Goal: Information Seeking & Learning: Learn about a topic

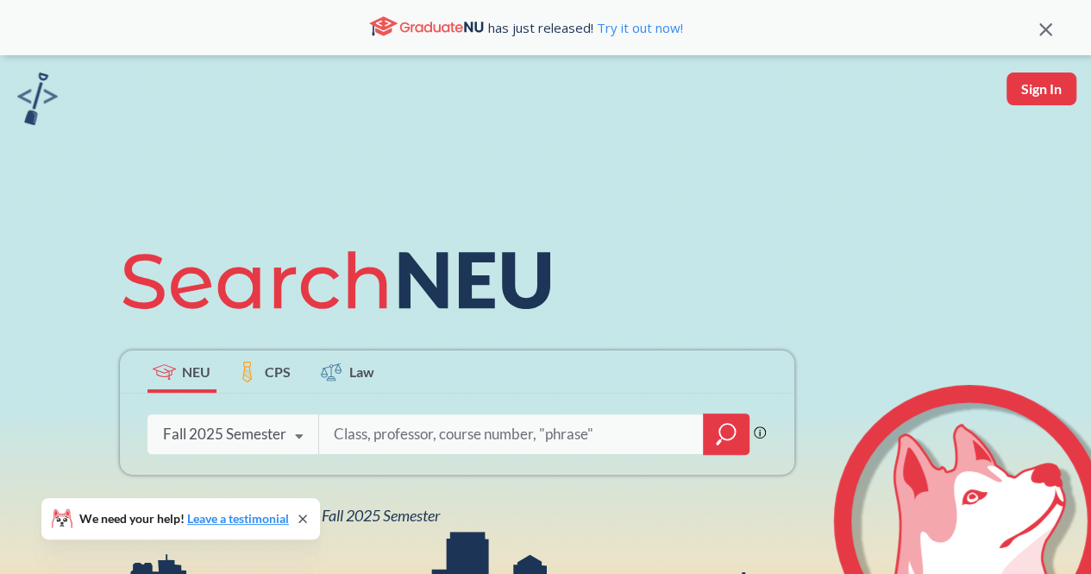
click at [462, 434] on input "search" at bounding box center [511, 434] width 359 height 36
click at [297, 432] on icon at bounding box center [299, 436] width 33 height 48
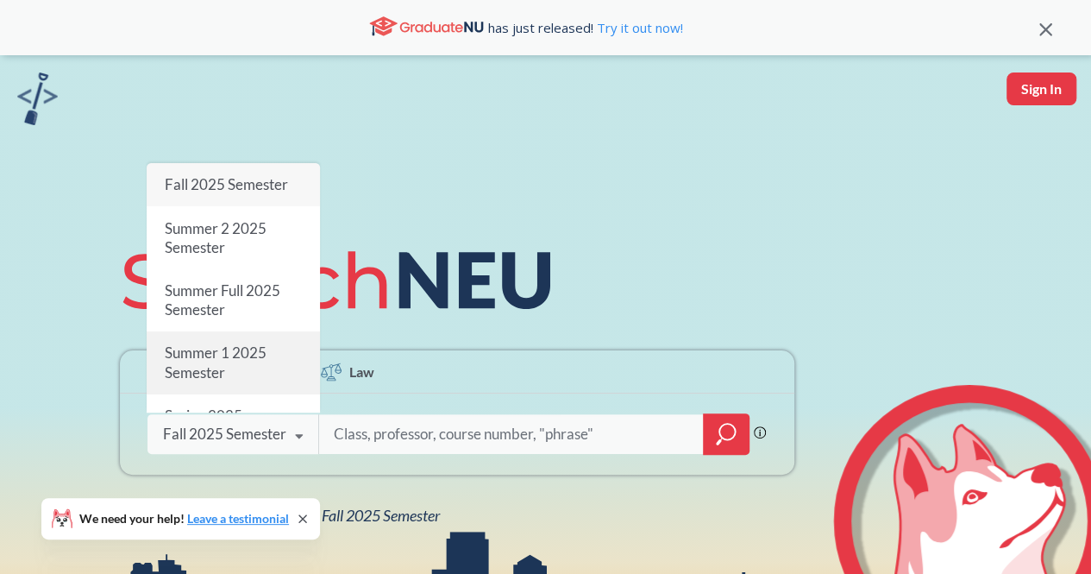
click at [251, 372] on div "Summer 1 2025 Semester" at bounding box center [233, 363] width 173 height 62
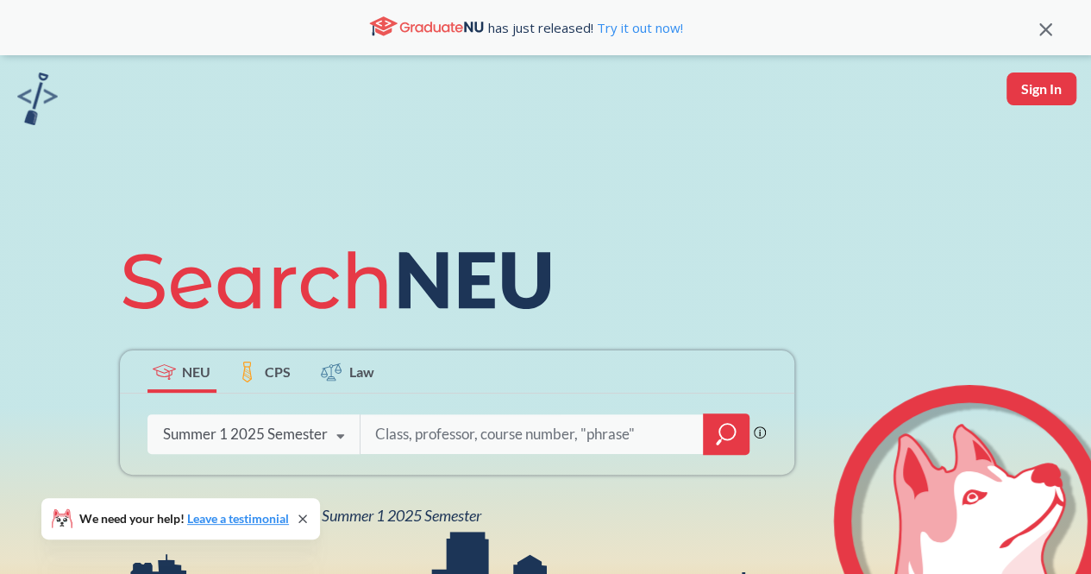
click at [393, 441] on input "search" at bounding box center [533, 434] width 318 height 36
type input "number theory"
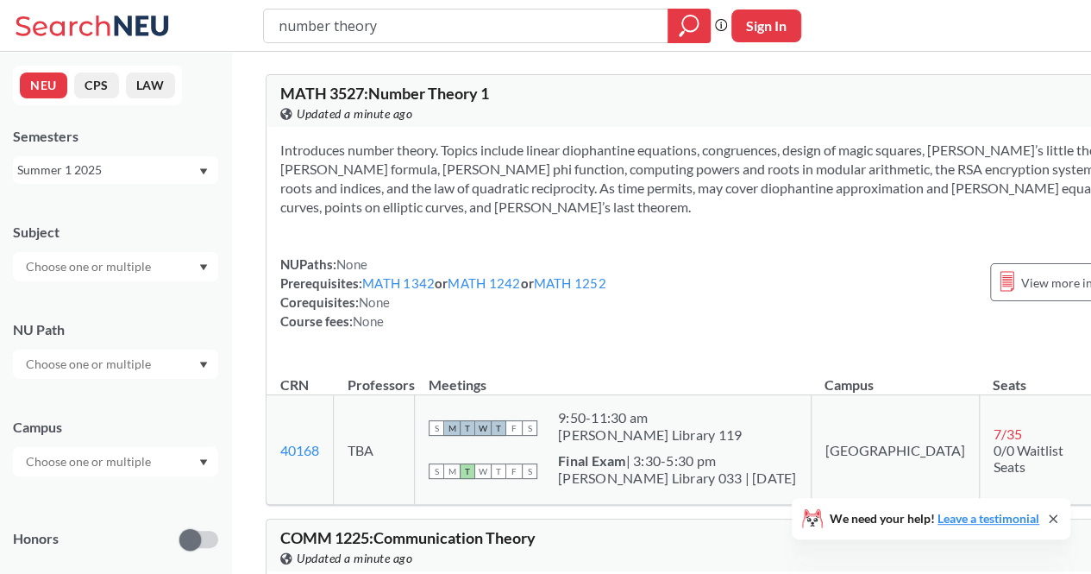
click at [1054, 520] on icon at bounding box center [1053, 518] width 7 height 7
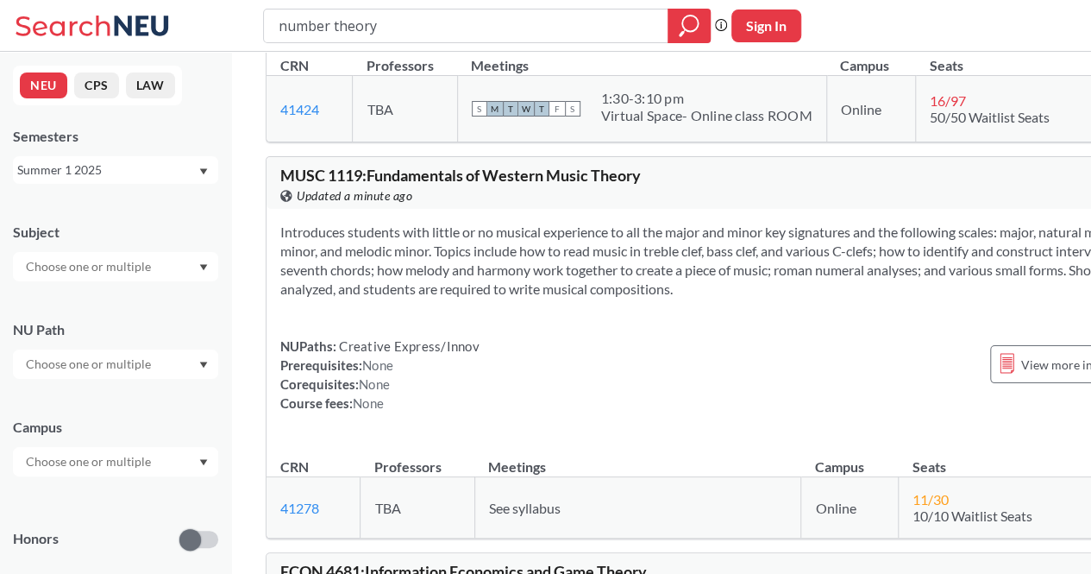
scroll to position [2435, 0]
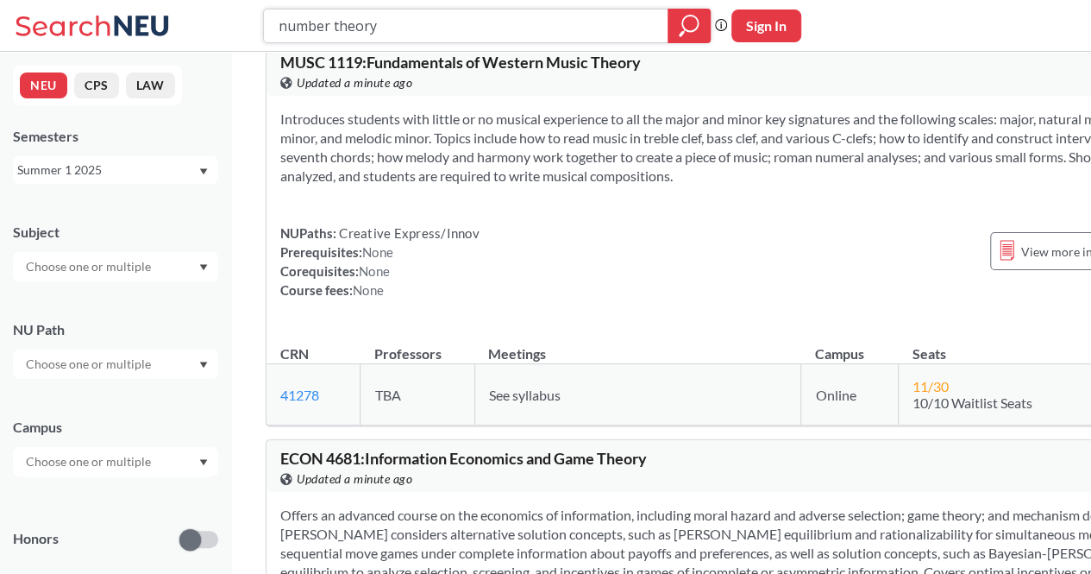
click at [314, 18] on input "number theory" at bounding box center [466, 25] width 379 height 29
type input "groupo theory"
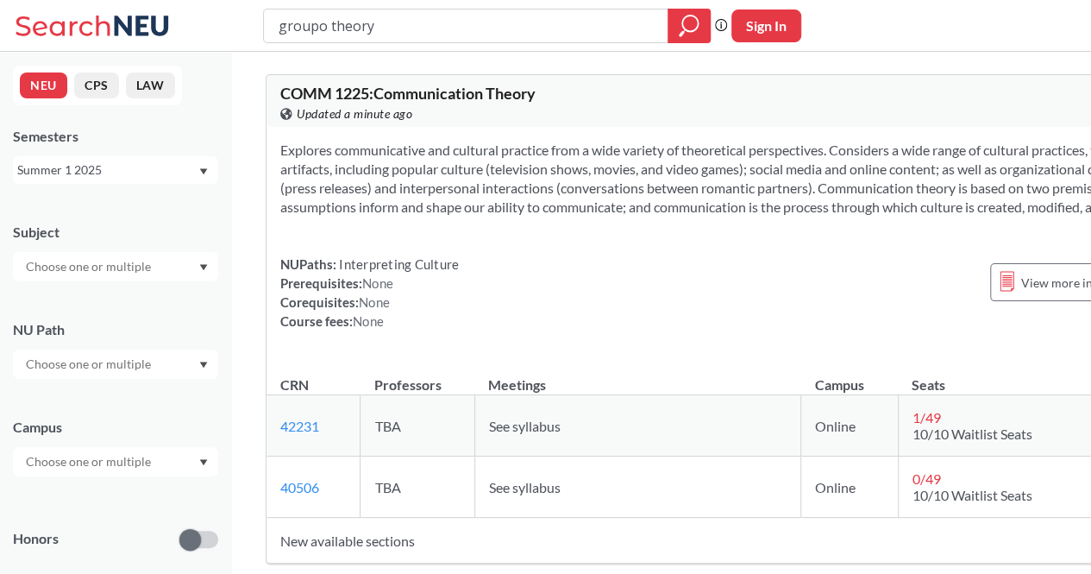
click at [327, 32] on input "groupo theory" at bounding box center [466, 25] width 379 height 29
type input "group theory"
click at [81, 167] on div "Summer 1 2025" at bounding box center [107, 169] width 180 height 19
click at [97, 271] on div "Summer 2 2025" at bounding box center [115, 254] width 205 height 47
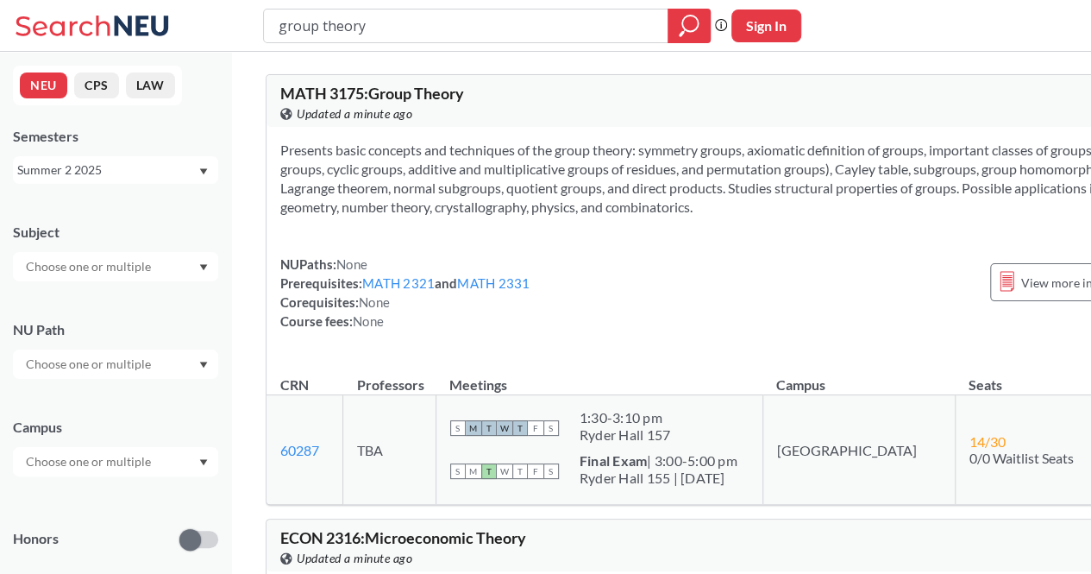
scroll to position [79, 0]
